Goal: Information Seeking & Learning: Learn about a topic

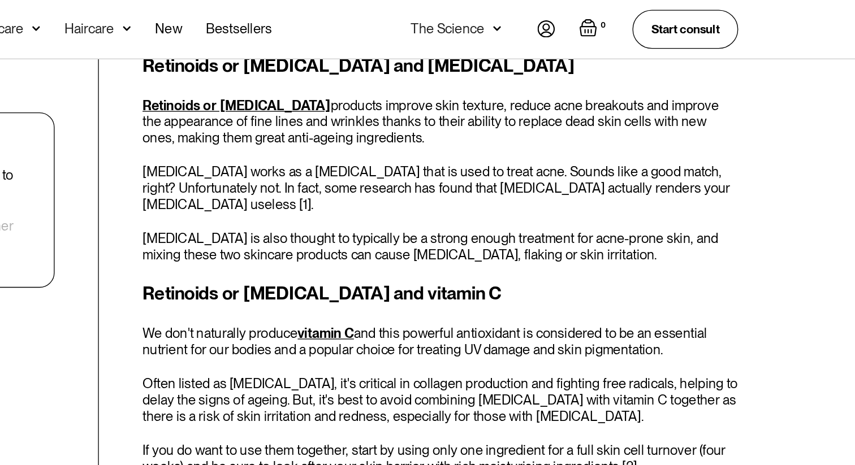
scroll to position [612, 0]
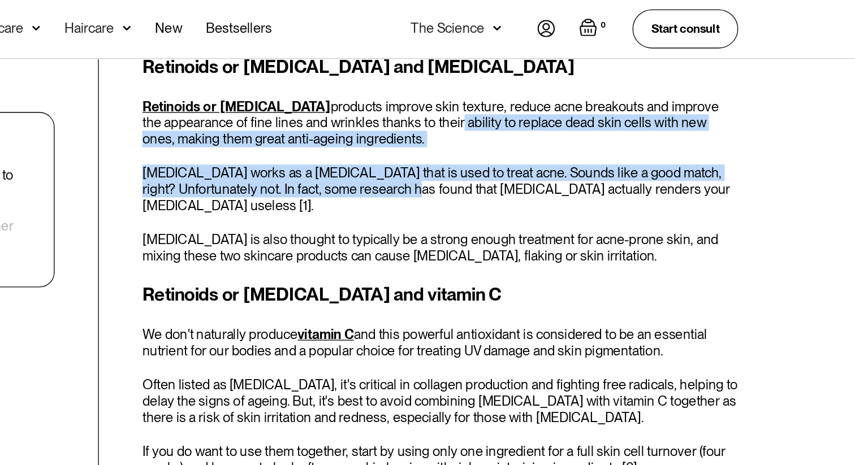
drag, startPoint x: 482, startPoint y: 89, endPoint x: 500, endPoint y: 145, distance: 58.6
click at [500, 145] on div "Retinoids or [MEDICAL_DATA] and [MEDICAL_DATA] Retinoids or [MEDICAL_DATA] prod…" at bounding box center [541, 120] width 449 height 159
click at [500, 145] on p "[MEDICAL_DATA] works as a [MEDICAL_DATA] that is used to treat acne. Sounds lik…" at bounding box center [541, 142] width 449 height 37
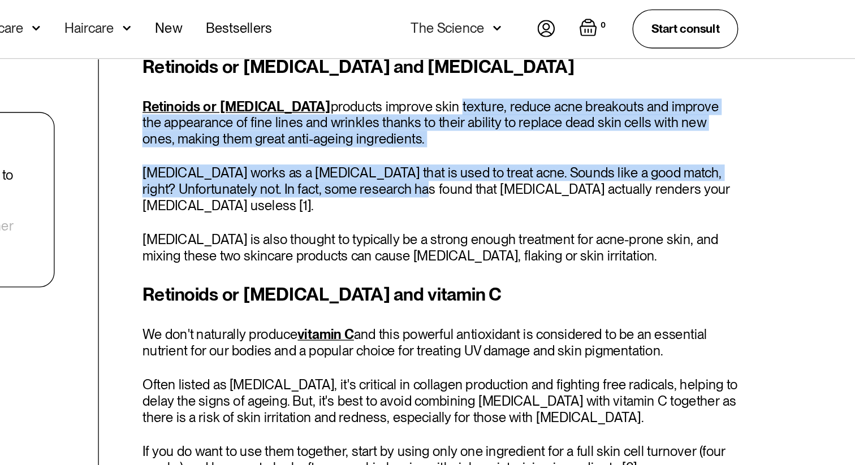
drag, startPoint x: 501, startPoint y: 145, endPoint x: 497, endPoint y: 79, distance: 66.2
click at [498, 79] on div "Retinoids or [MEDICAL_DATA] and [MEDICAL_DATA] Retinoids or [MEDICAL_DATA] prod…" at bounding box center [541, 120] width 449 height 159
click at [497, 79] on p "Retinoids or [MEDICAL_DATA] products improve skin texture, reduce acne breakout…" at bounding box center [541, 93] width 449 height 37
drag, startPoint x: 497, startPoint y: 79, endPoint x: 500, endPoint y: 145, distance: 66.8
click at [500, 144] on div "Retinoids or [MEDICAL_DATA] and [MEDICAL_DATA] Retinoids or [MEDICAL_DATA] prod…" at bounding box center [541, 120] width 449 height 159
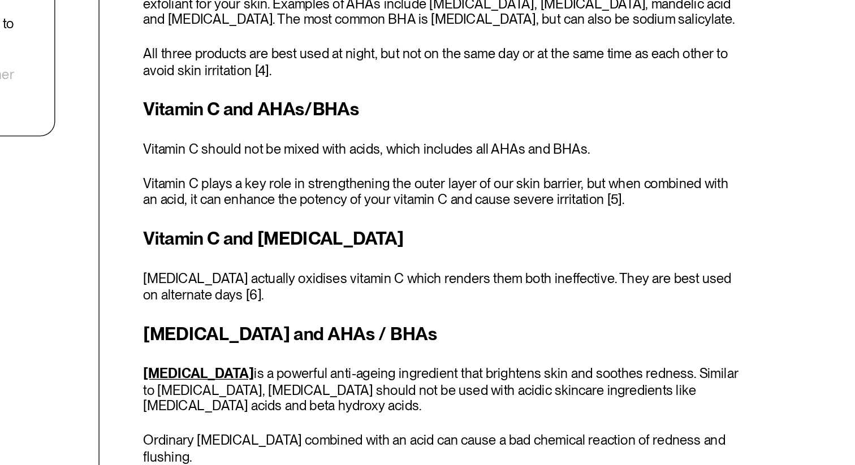
scroll to position [1093, 0]
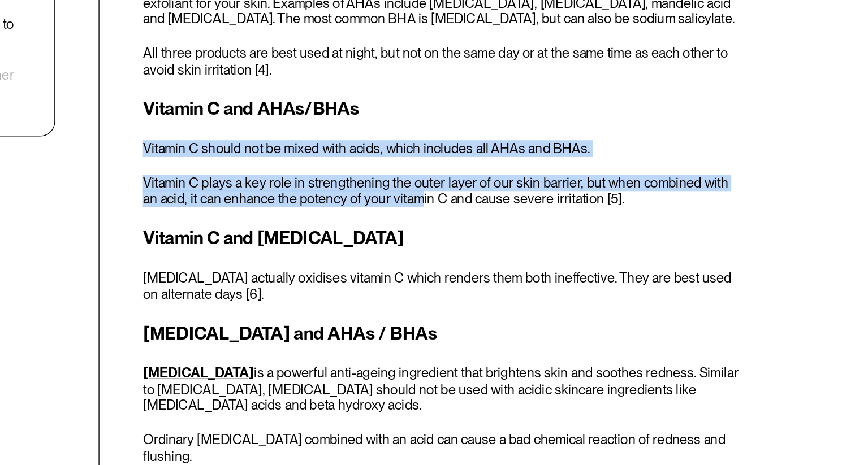
drag, startPoint x: 511, startPoint y: 256, endPoint x: 510, endPoint y: 205, distance: 51.4
click at [510, 205] on div "Vitamin C and AHAs/BHAs Vitamin C should not be mixed with acids, which include…" at bounding box center [541, 228] width 449 height 84
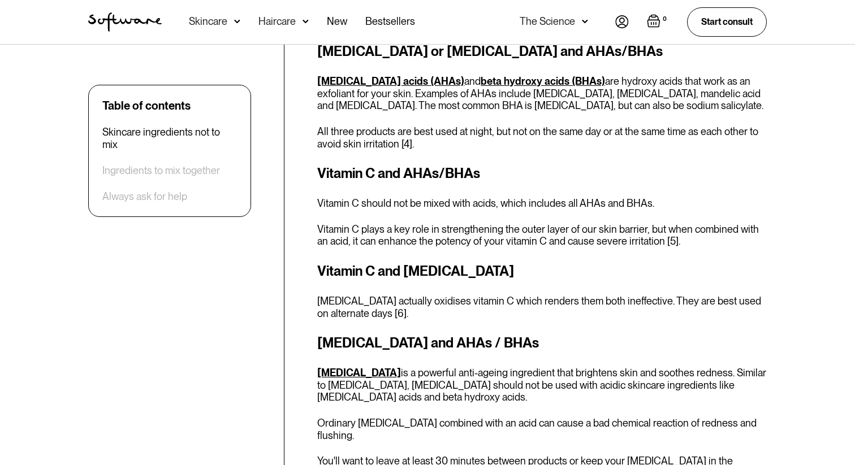
scroll to position [1114, 0]
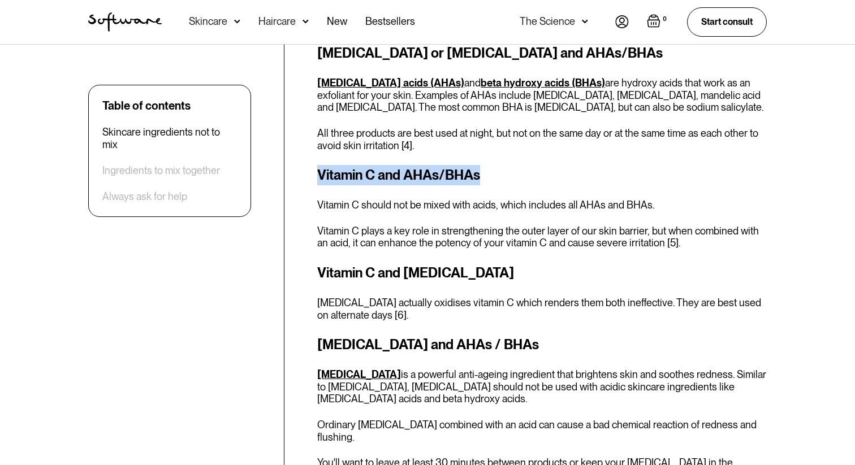
drag, startPoint x: 483, startPoint y: 159, endPoint x: 308, endPoint y: 159, distance: 175.2
